Goal: Find specific page/section: Find specific page/section

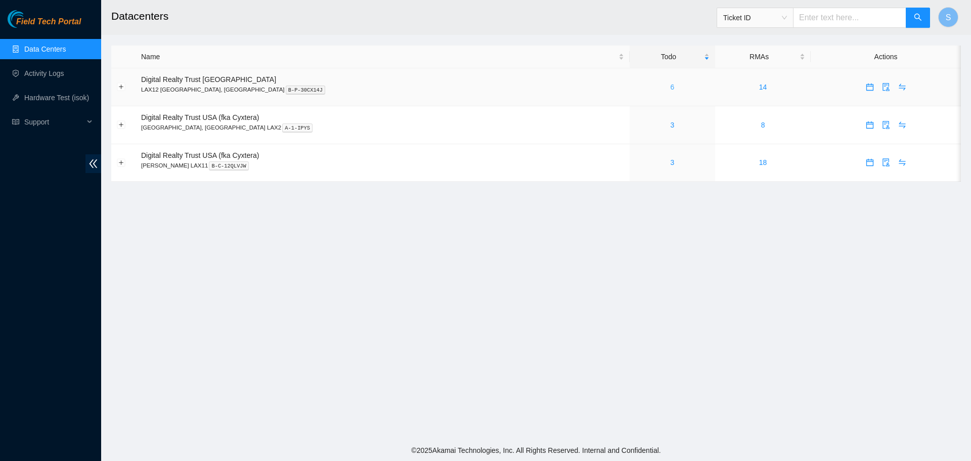
click at [670, 87] on link "6" at bounding box center [672, 87] width 4 height 8
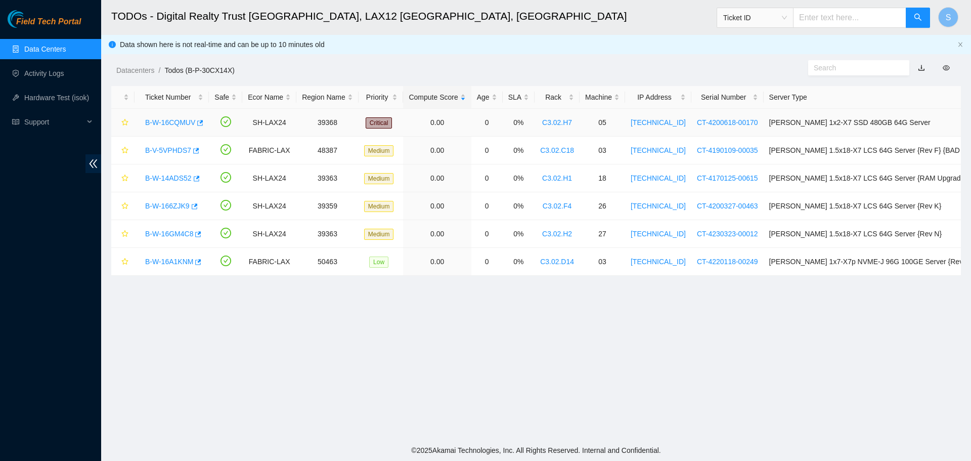
click at [181, 119] on link "B-W-16CQMUV" at bounding box center [170, 122] width 50 height 8
